Goal: Task Accomplishment & Management: Complete application form

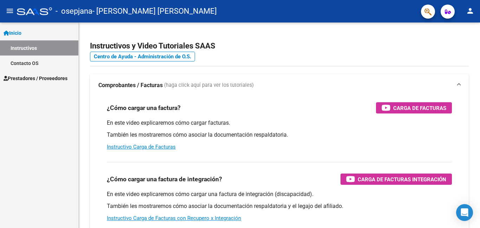
click at [20, 32] on span "Inicio" at bounding box center [13, 33] width 18 height 8
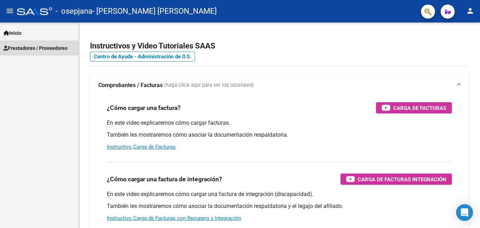
click at [28, 47] on span "Prestadores / Proveedores" at bounding box center [36, 48] width 64 height 8
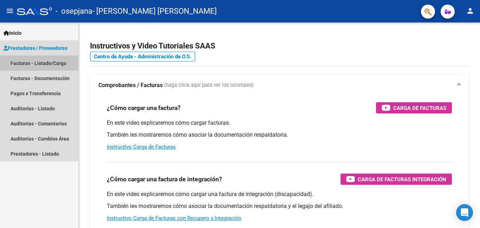
click at [48, 66] on link "Facturas - Listado/Carga" at bounding box center [39, 63] width 78 height 15
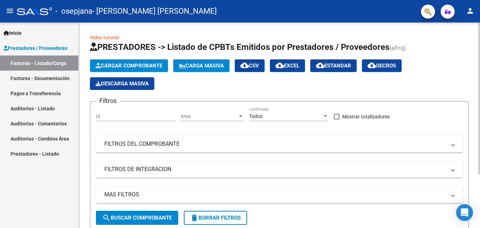
click at [131, 63] on span "Cargar Comprobante" at bounding box center [129, 66] width 67 height 6
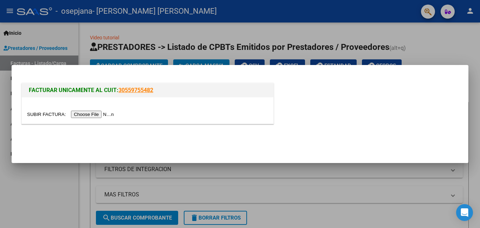
click at [91, 115] on input "file" at bounding box center [71, 114] width 89 height 7
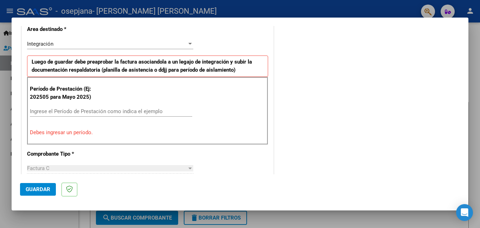
scroll to position [182, 0]
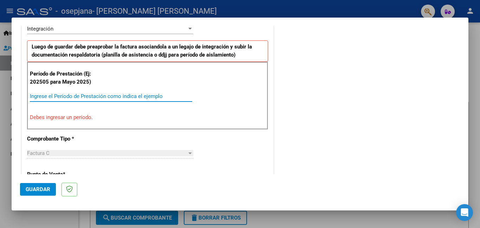
click at [107, 97] on input "Ingrese el Período de Prestación como indica el ejemplo" at bounding box center [111, 96] width 162 height 6
type input "0"
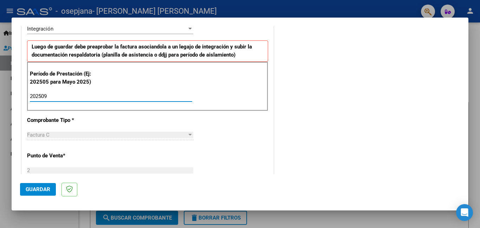
type input "202509"
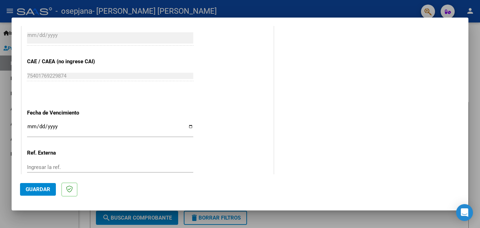
scroll to position [435, 0]
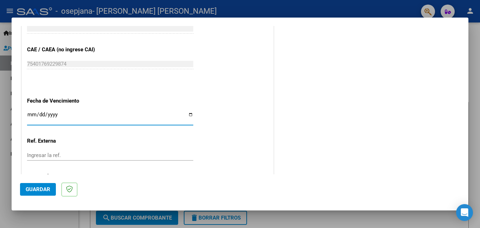
click at [189, 113] on input "Ingresar la fecha" at bounding box center [110, 117] width 166 height 11
type input "[DATE]"
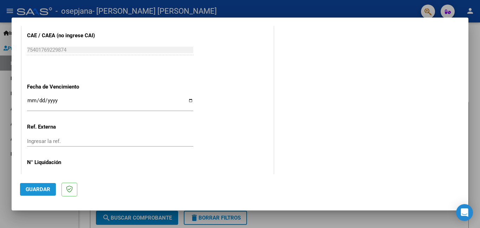
click at [34, 188] on span "Guardar" at bounding box center [38, 189] width 25 height 6
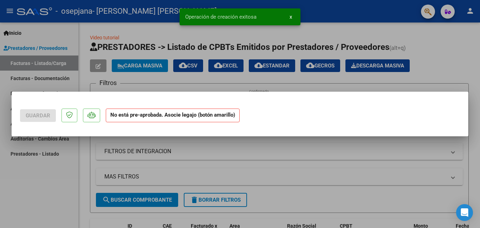
scroll to position [0, 0]
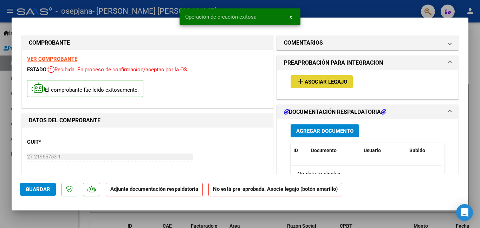
click at [326, 81] on span "Asociar Legajo" at bounding box center [326, 82] width 43 height 6
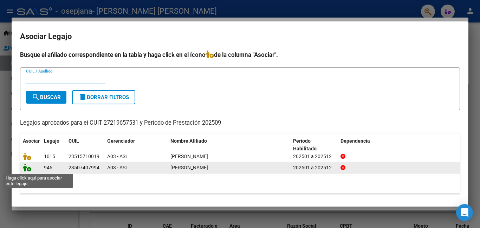
click at [29, 168] on icon at bounding box center [27, 168] width 8 height 8
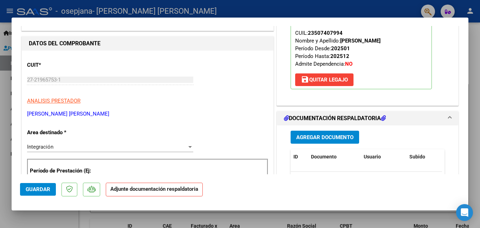
scroll to position [89, 0]
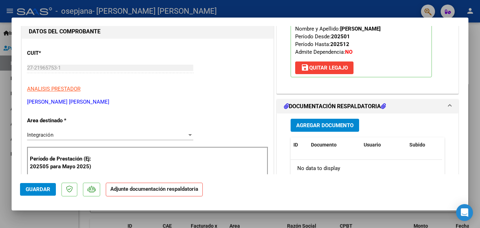
click at [346, 128] on span "Agregar Documento" at bounding box center [324, 125] width 57 height 6
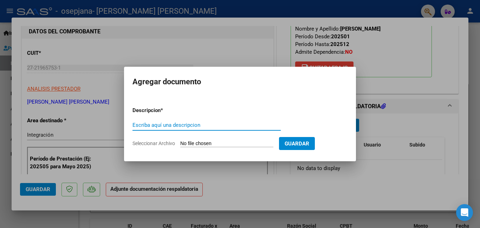
click at [213, 125] on input "Escriba aquí una descripcion" at bounding box center [206, 125] width 148 height 6
type input "PL ASISTENCIA"
click at [202, 143] on input "Seleccionar Archivo" at bounding box center [226, 144] width 93 height 7
type input "C:\fakepath\[PERSON_NAME].pdf"
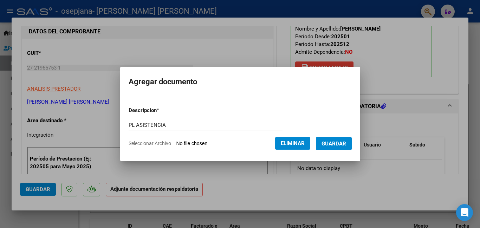
click at [340, 146] on span "Guardar" at bounding box center [333, 144] width 25 height 6
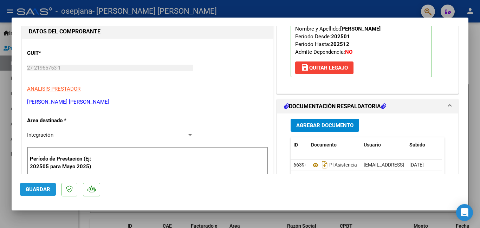
click at [34, 189] on span "Guardar" at bounding box center [38, 189] width 25 height 6
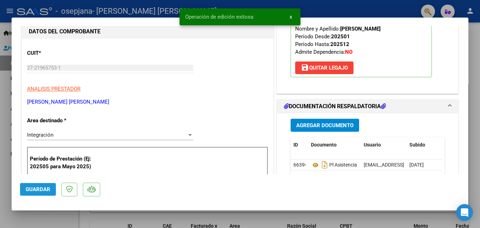
click at [34, 189] on span "Guardar" at bounding box center [38, 189] width 25 height 6
click at [467, 190] on mat-dialog-container "COMPROBANTE VER COMPROBANTE ESTADO: Recibida. En proceso de confirmacion/acepta…" at bounding box center [240, 114] width 457 height 193
